Goal: Task Accomplishment & Management: Manage account settings

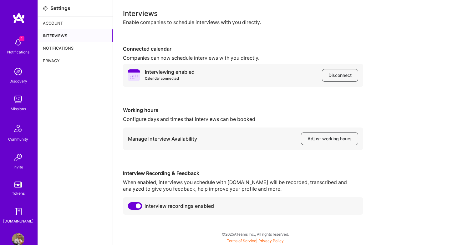
click at [69, 47] on div "Notifications" at bounding box center [75, 48] width 75 height 13
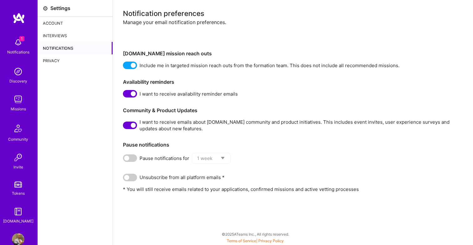
click at [64, 61] on div "Privacy" at bounding box center [75, 60] width 75 height 13
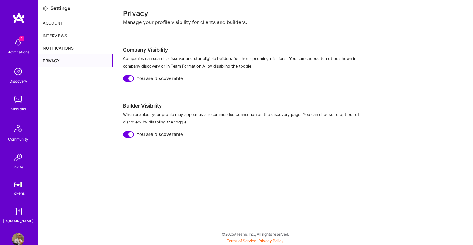
click at [60, 33] on div "Interviews" at bounding box center [75, 35] width 75 height 13
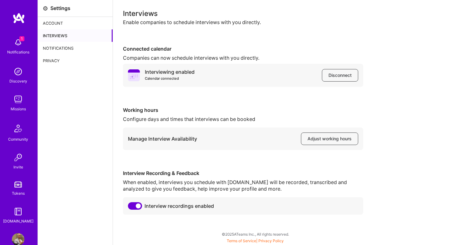
click at [63, 22] on div "Account" at bounding box center [75, 23] width 75 height 13
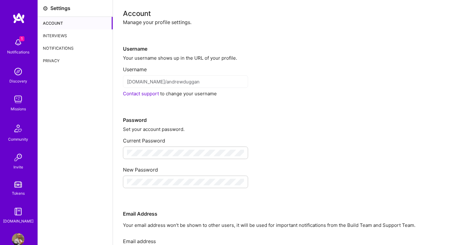
click at [77, 34] on div "Interviews" at bounding box center [75, 35] width 75 height 13
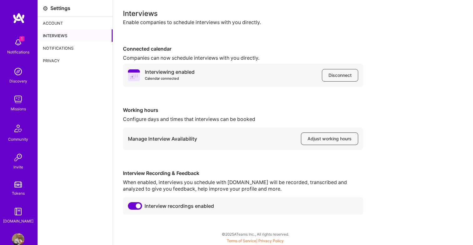
click at [321, 140] on span "Adjust working hours" at bounding box center [330, 139] width 44 height 6
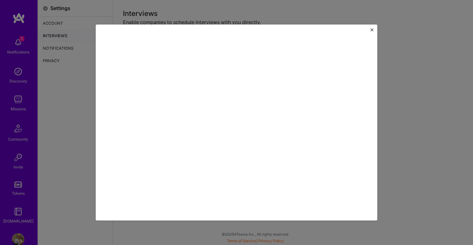
click at [371, 30] on img "Close" at bounding box center [372, 29] width 3 height 3
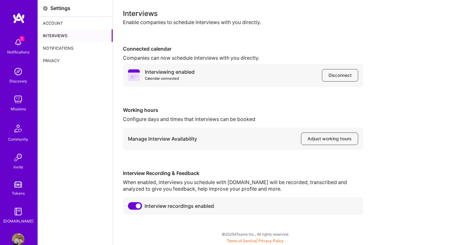
click at [16, 41] on img at bounding box center [18, 42] width 13 height 13
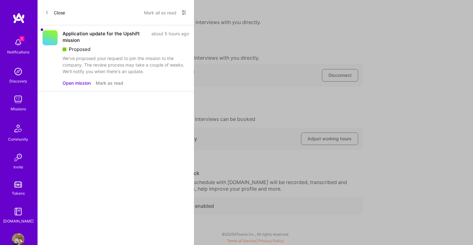
click at [118, 58] on div "We've proposed your request to join the mission to the company. The review proc…" at bounding box center [126, 65] width 126 height 20
click at [108, 83] on button "Mark as read" at bounding box center [110, 83] width 28 height 7
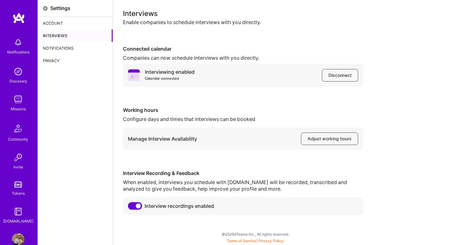
click at [19, 95] on img at bounding box center [18, 99] width 13 height 13
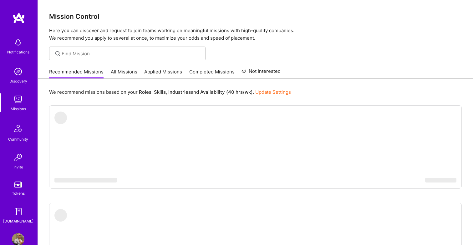
click at [161, 71] on link "Applied Missions" at bounding box center [163, 74] width 38 height 10
